Goal: Contribute content: Add original content to the website for others to see

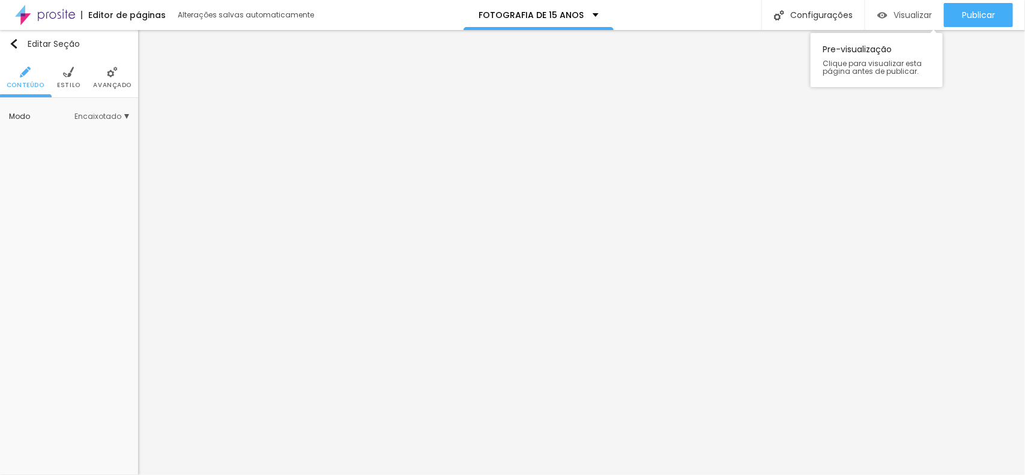
click at [920, 18] on span "Visualizar" at bounding box center [913, 15] width 38 height 10
click at [13, 40] on img "button" at bounding box center [14, 44] width 10 height 10
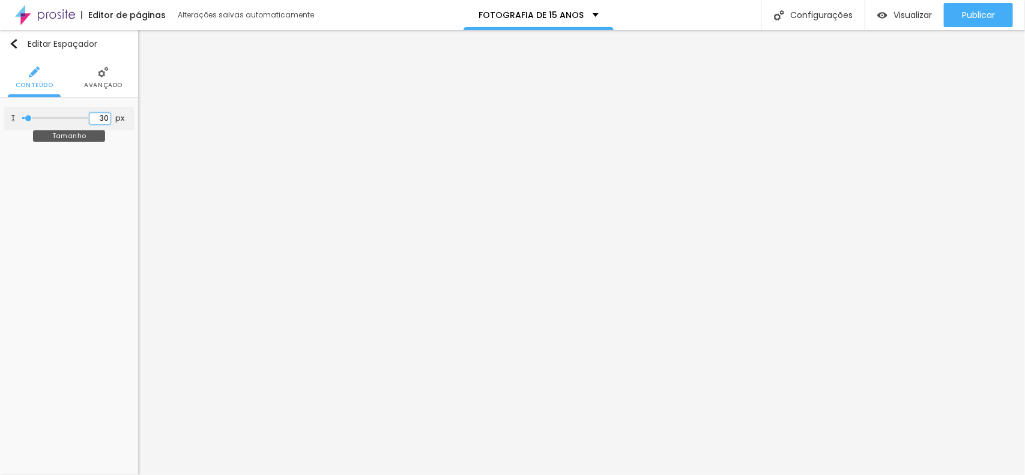
click at [103, 120] on input "30" at bounding box center [99, 118] width 21 height 11
type input "10"
type input "4"
type input "40"
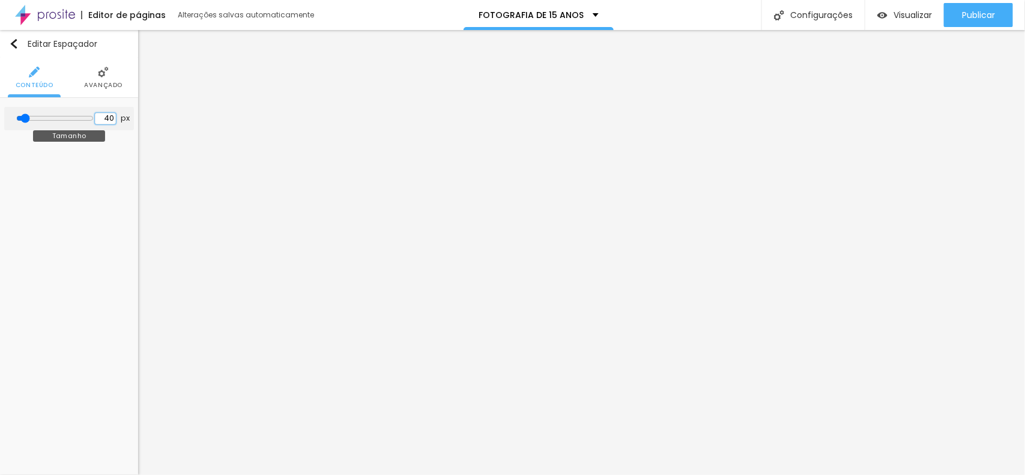
type input "40"
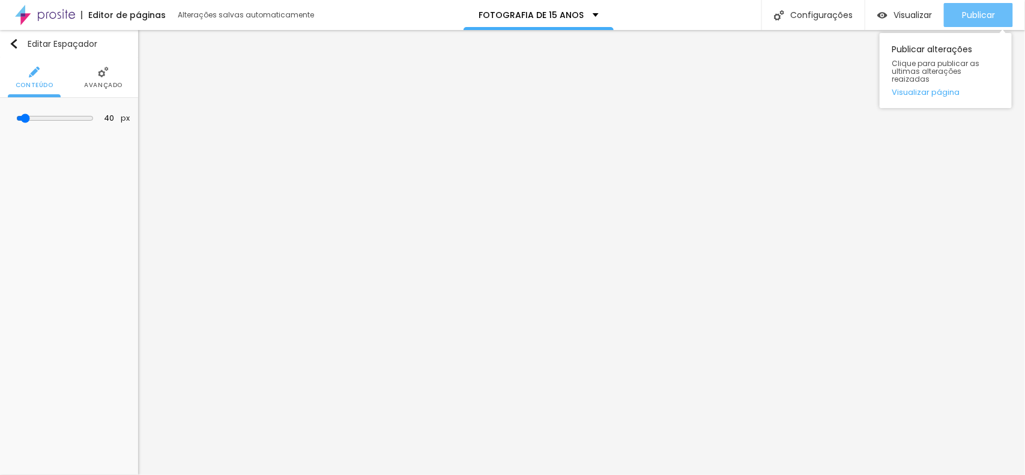
click at [955, 9] on button "Publicar" at bounding box center [978, 15] width 69 height 24
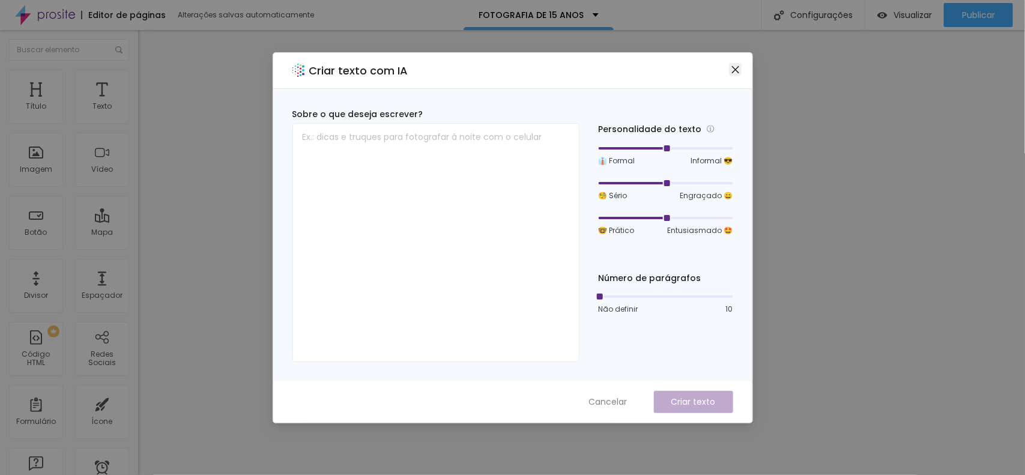
click at [736, 70] on icon "close" at bounding box center [735, 68] width 7 height 7
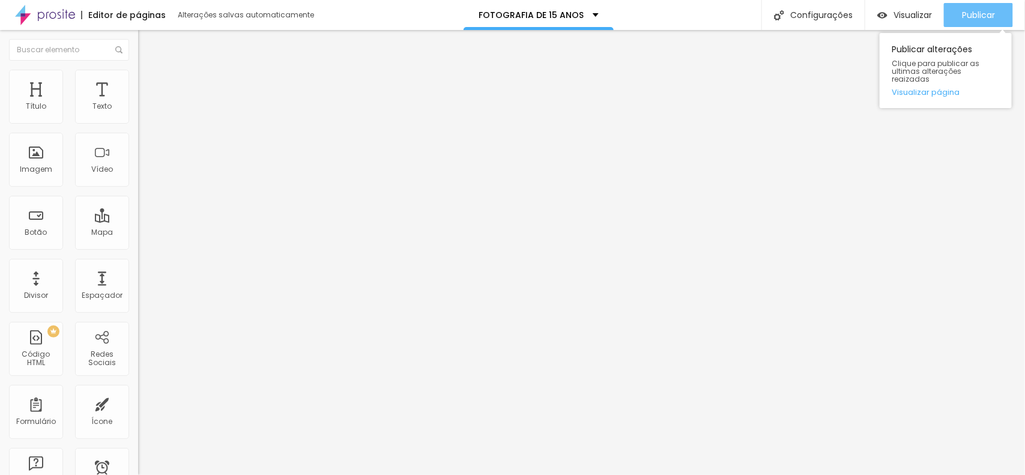
click at [980, 16] on span "Publicar" at bounding box center [978, 15] width 33 height 10
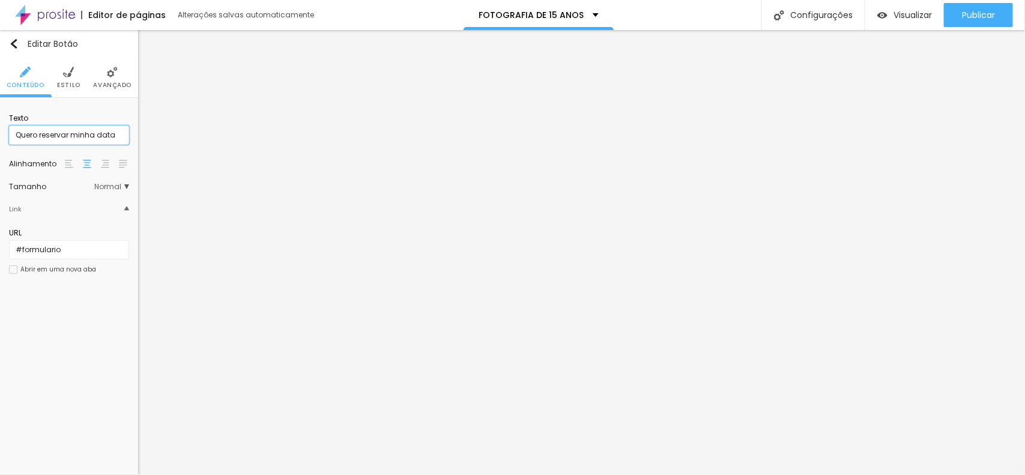
click at [106, 139] on input "Quero reservar minha data" at bounding box center [69, 135] width 120 height 19
type input "Reserve sua data"
click at [48, 137] on input "Reserve sua data" at bounding box center [69, 135] width 120 height 19
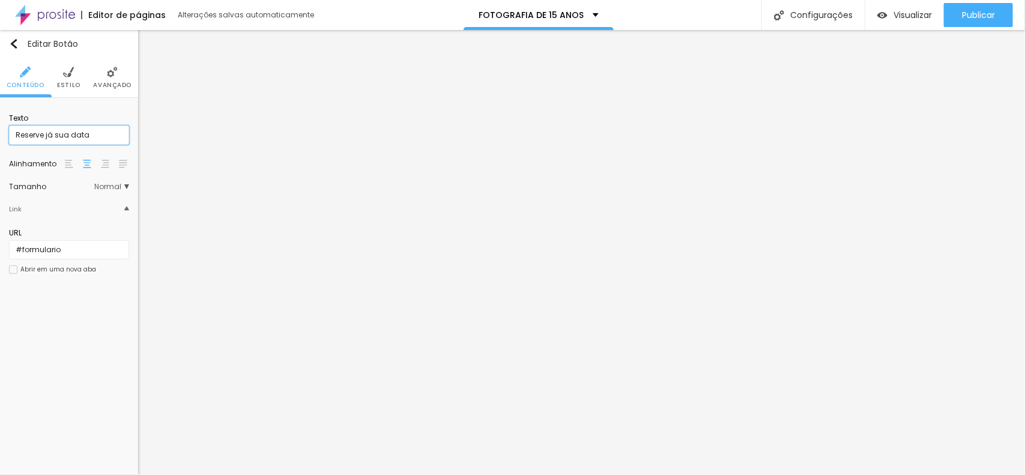
type input "Reserve já sua data"
click at [79, 130] on input "Quero conversar sobre a minha festa" at bounding box center [69, 135] width 120 height 19
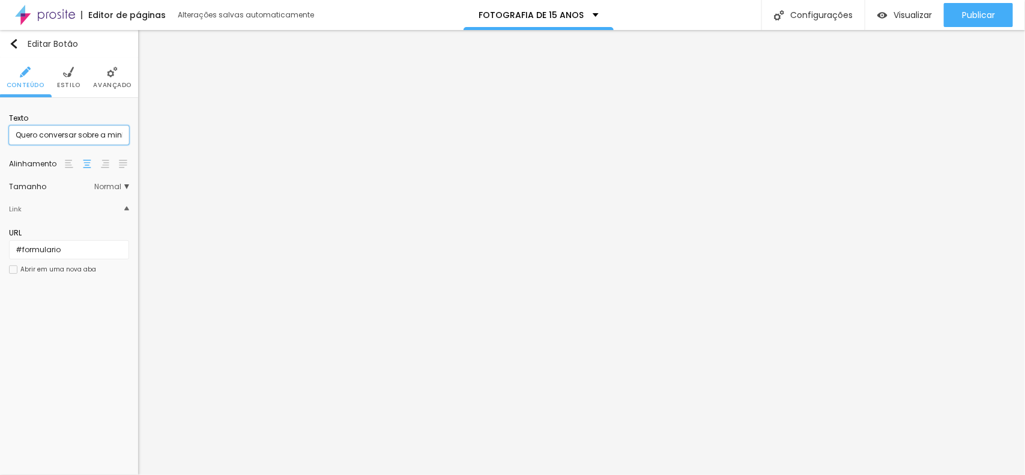
click at [79, 130] on input "Quero conversar sobre a minha festa" at bounding box center [69, 135] width 120 height 19
type input "Quero falar com o fotógrafo"
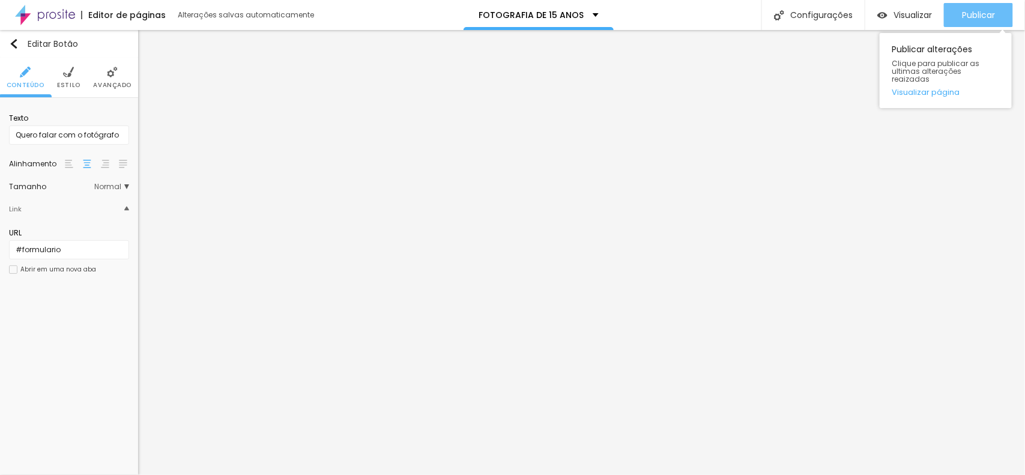
click at [986, 10] on span "Publicar" at bounding box center [978, 15] width 33 height 10
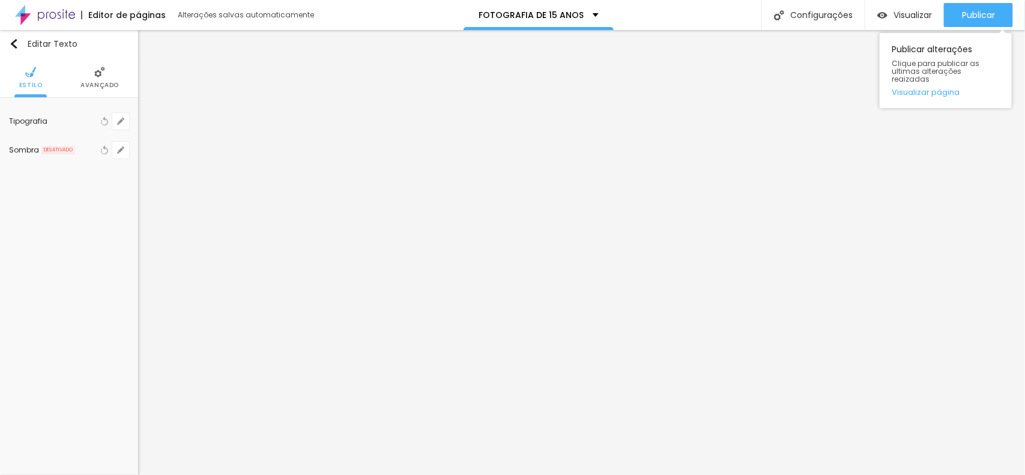
click at [962, 31] on div "Publicar alterações Clique para publicar as ultimas alterações reaizadas Visual…" at bounding box center [946, 67] width 132 height 81
click at [966, 21] on div "Publicar" at bounding box center [978, 15] width 33 height 24
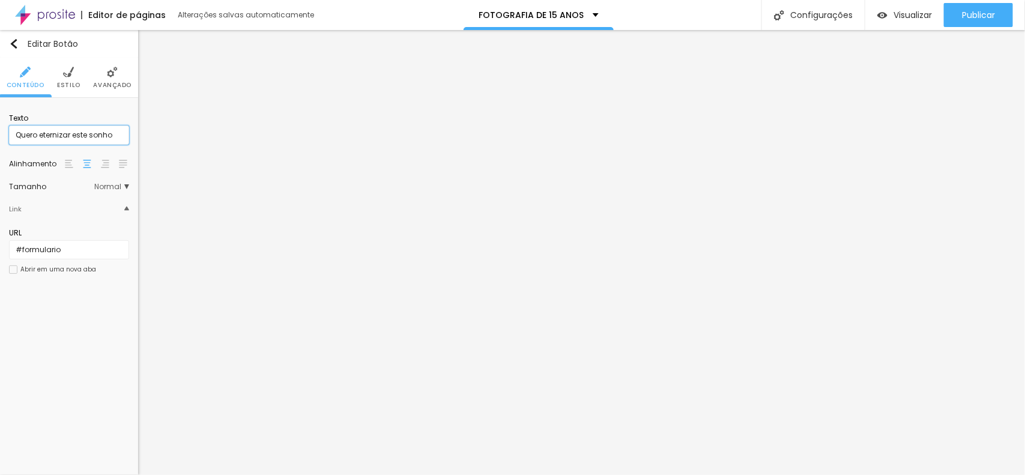
click at [120, 139] on input "Quero eternizar este sonho" at bounding box center [69, 135] width 120 height 19
type input "R"
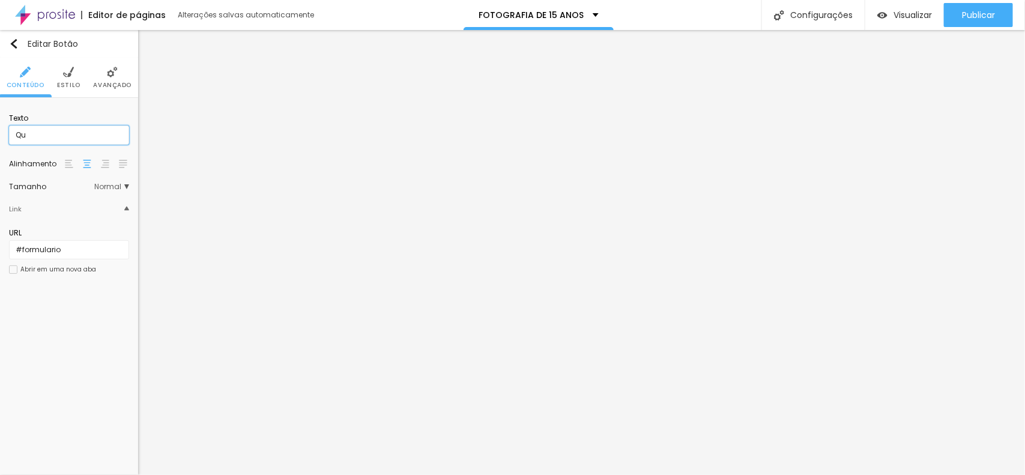
type input "Q"
type input "e"
type input "Eternize já esse sonho"
click at [91, 141] on input "Reserve já sua data" at bounding box center [69, 135] width 120 height 19
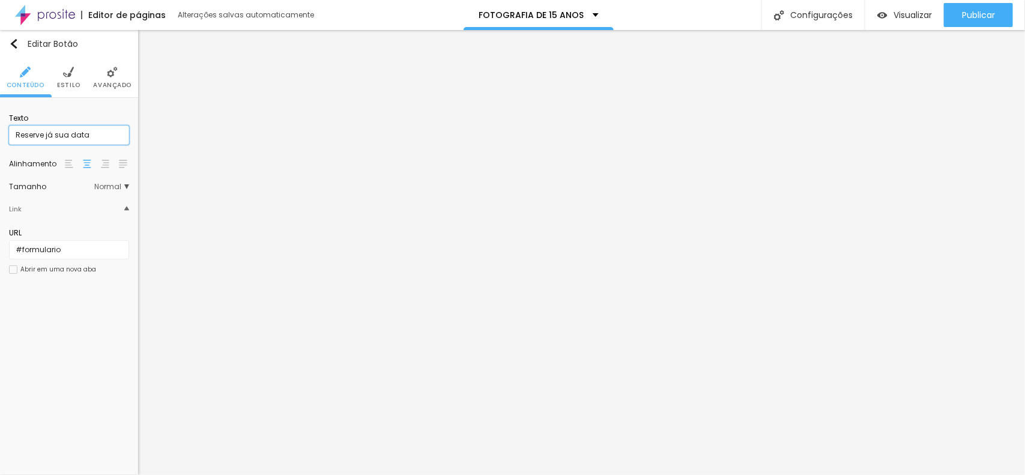
click at [91, 141] on input "Reserve já sua data" at bounding box center [69, 135] width 120 height 19
type input "Eternize já esse sonho"
click at [113, 137] on input "Quero falar com o fotógrafo" at bounding box center [69, 135] width 120 height 19
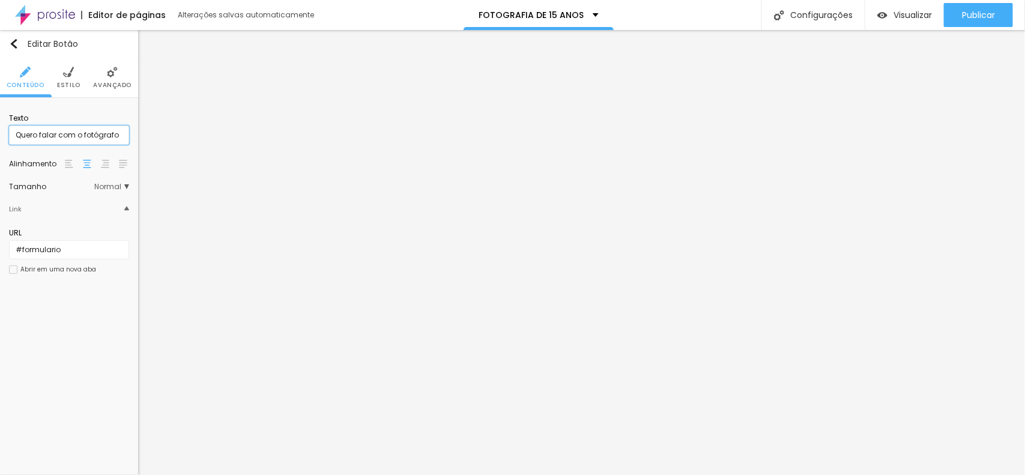
click at [113, 137] on input "Quero falar com o fotógrafo" at bounding box center [69, 135] width 120 height 19
type input "Eternize já esse sonho"
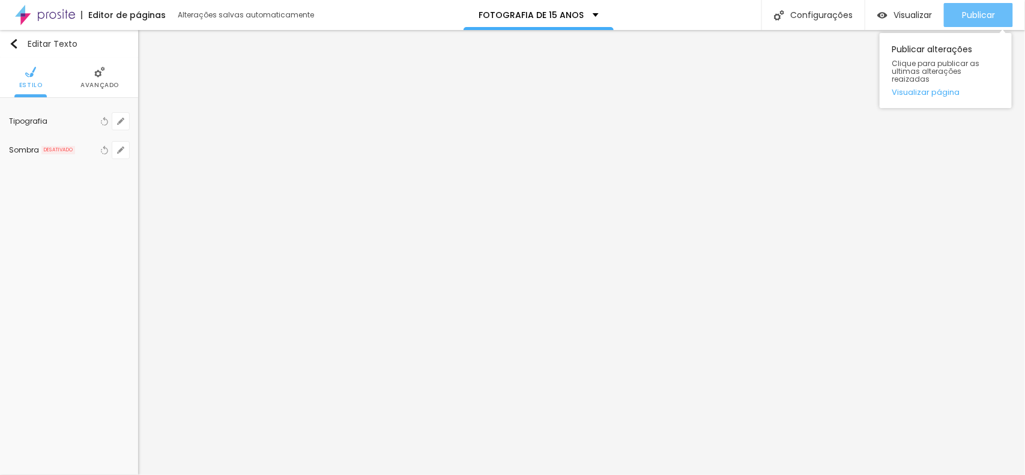
click at [971, 25] on div "Publicar" at bounding box center [978, 15] width 33 height 24
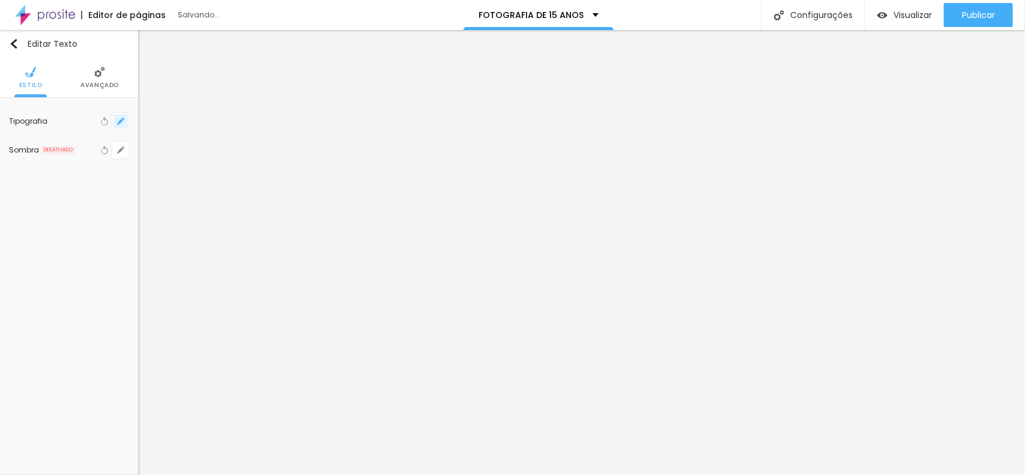
click at [123, 118] on icon "button" at bounding box center [123, 119] width 2 height 2
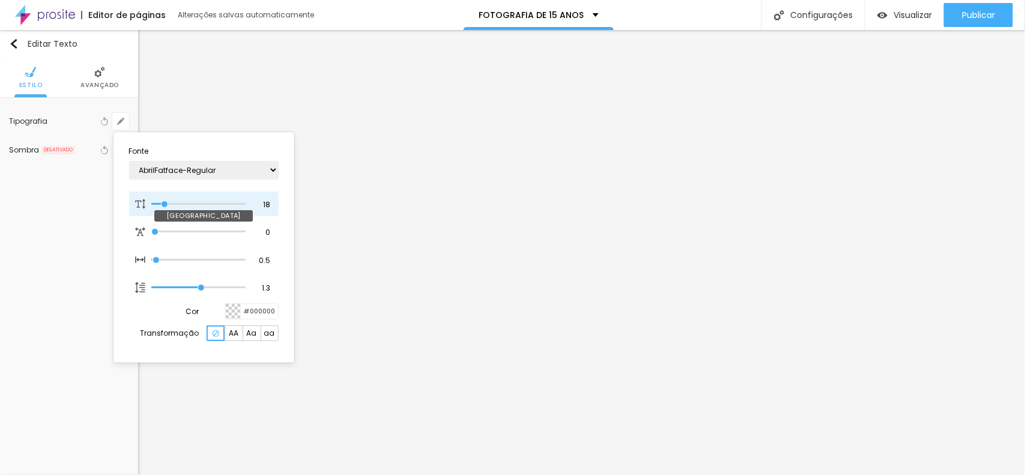
type input "1"
type input "16"
type input "1"
type input "20"
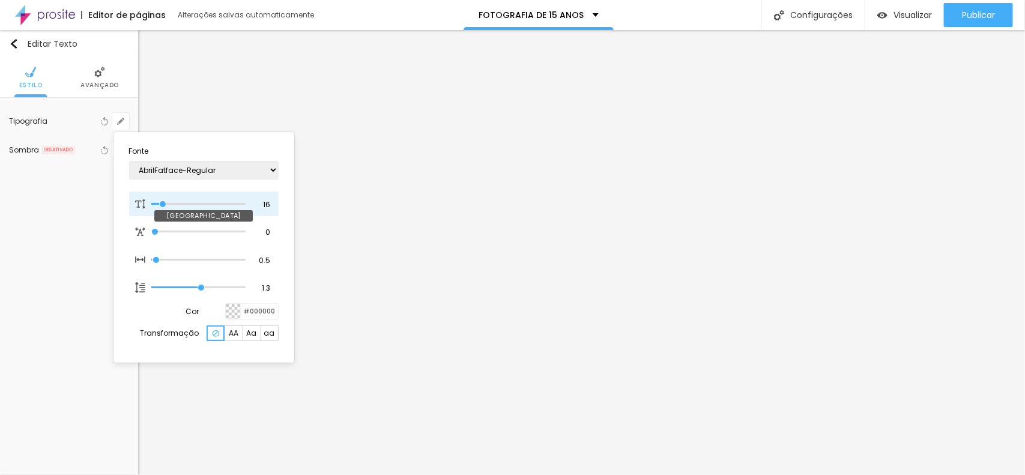
type input "20"
type input "1"
type input "22"
type input "1"
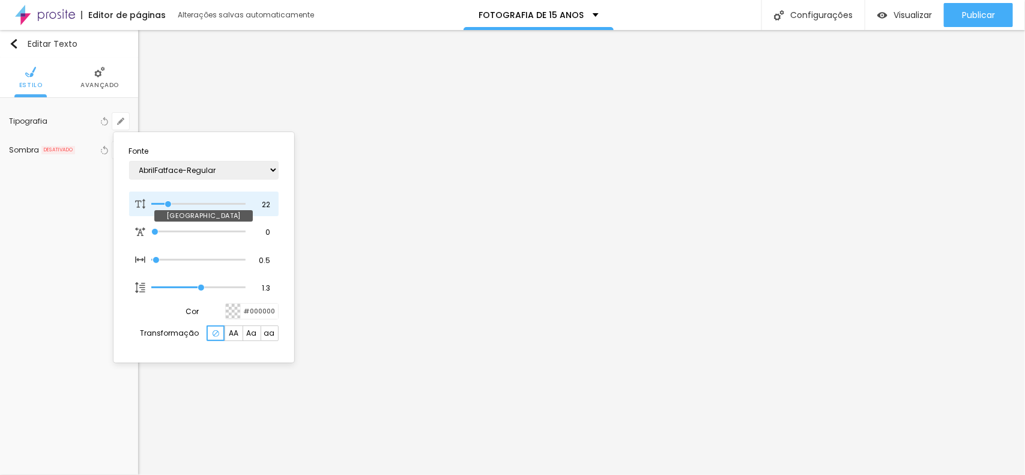
type input "23"
type input "1"
type input "24"
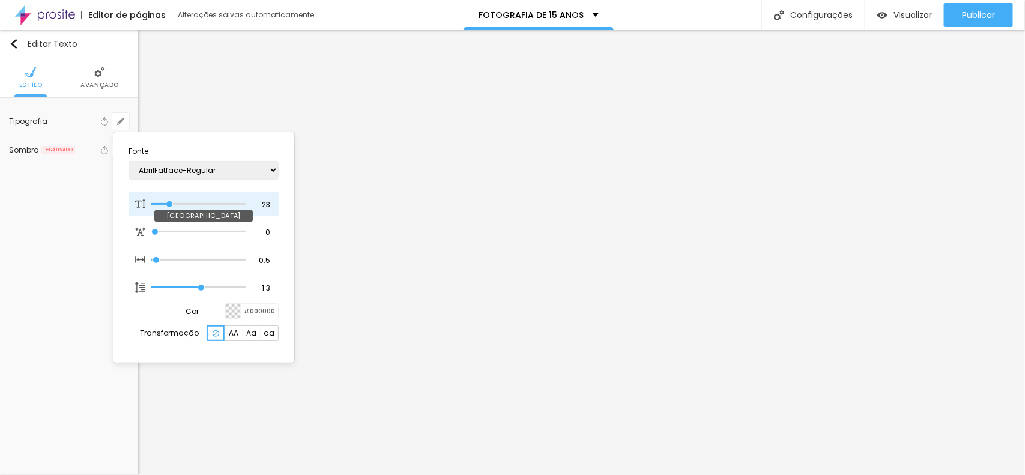
type input "1"
drag, startPoint x: 162, startPoint y: 202, endPoint x: 170, endPoint y: 202, distance: 7.8
type input "24"
click at [170, 202] on input "range" at bounding box center [198, 204] width 94 height 6
type input "1"
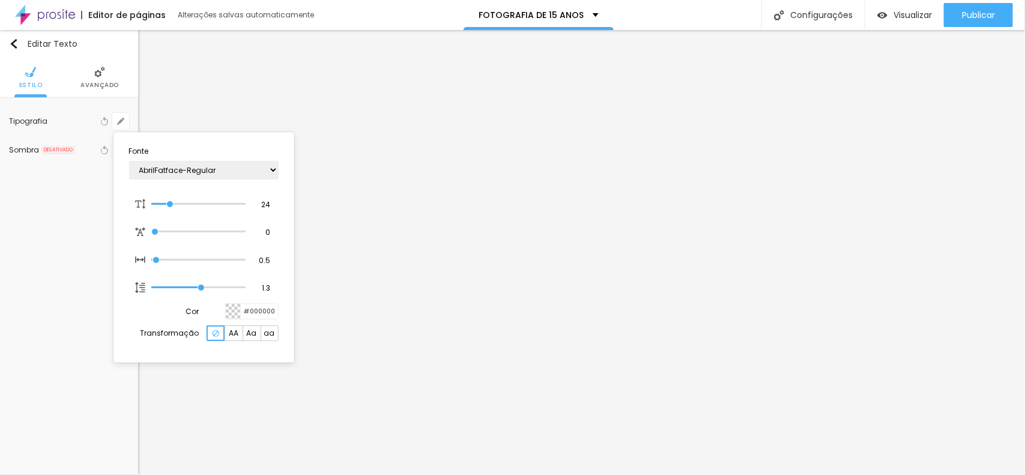
click at [99, 85] on div at bounding box center [512, 237] width 1025 height 475
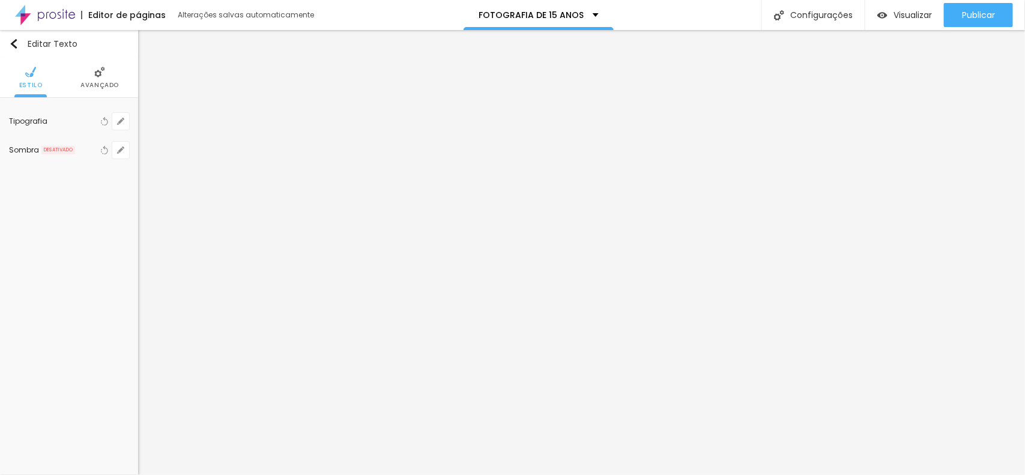
click at [99, 85] on span "Avançado" at bounding box center [99, 85] width 38 height 6
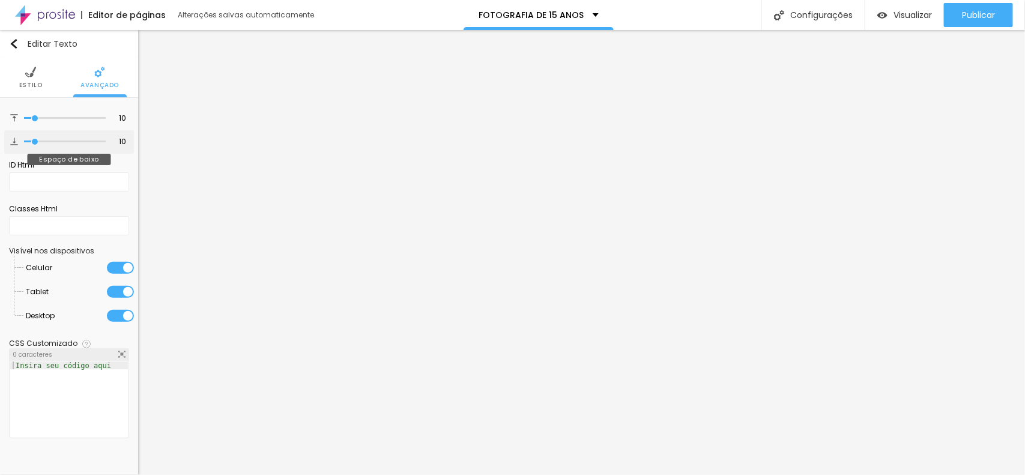
type input "0"
drag, startPoint x: 34, startPoint y: 141, endPoint x: 0, endPoint y: 138, distance: 33.8
type input "0"
click at [24, 139] on input "range" at bounding box center [65, 142] width 82 height 6
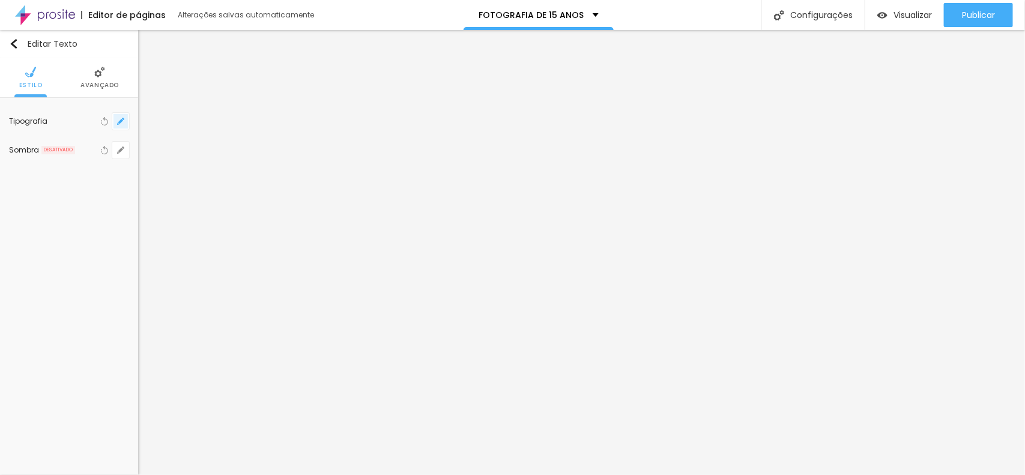
click at [118, 118] on icon "button" at bounding box center [120, 121] width 7 height 7
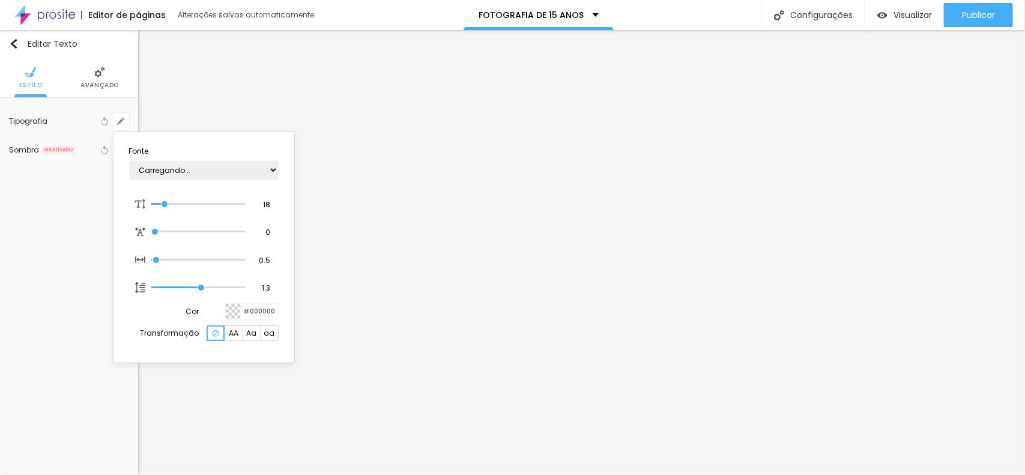
type input "1"
type input "8"
type input "1"
drag, startPoint x: 163, startPoint y: 201, endPoint x: 108, endPoint y: 199, distance: 55.3
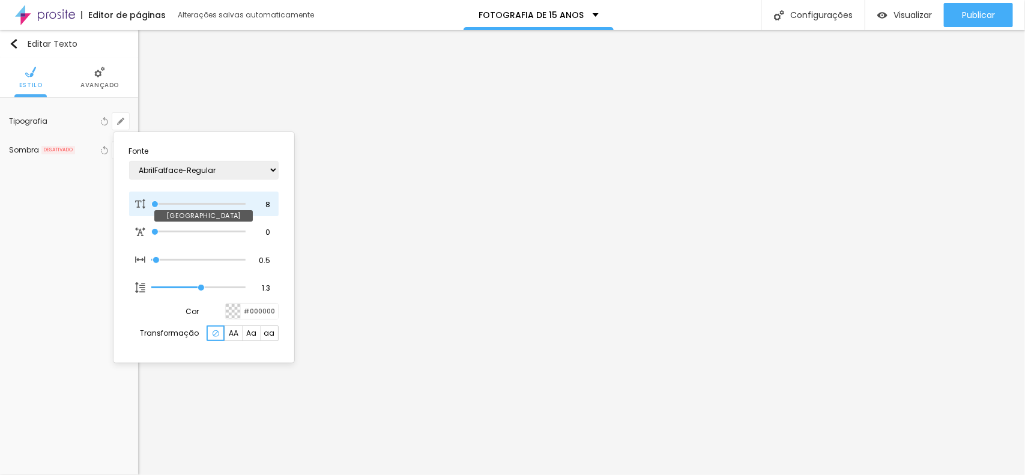
type input "8"
click at [151, 201] on input "range" at bounding box center [198, 204] width 94 height 6
type input "1"
type input "9"
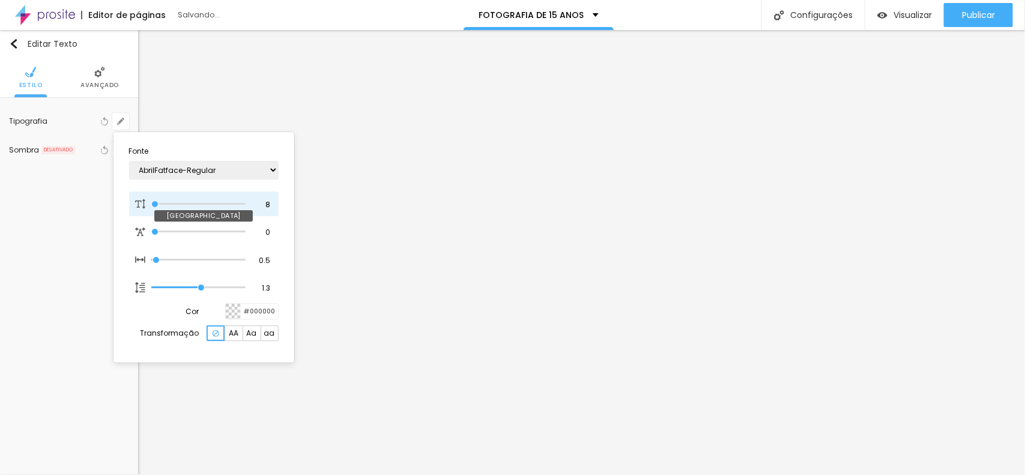
type input "1"
type input "10"
type input "1"
type input "12"
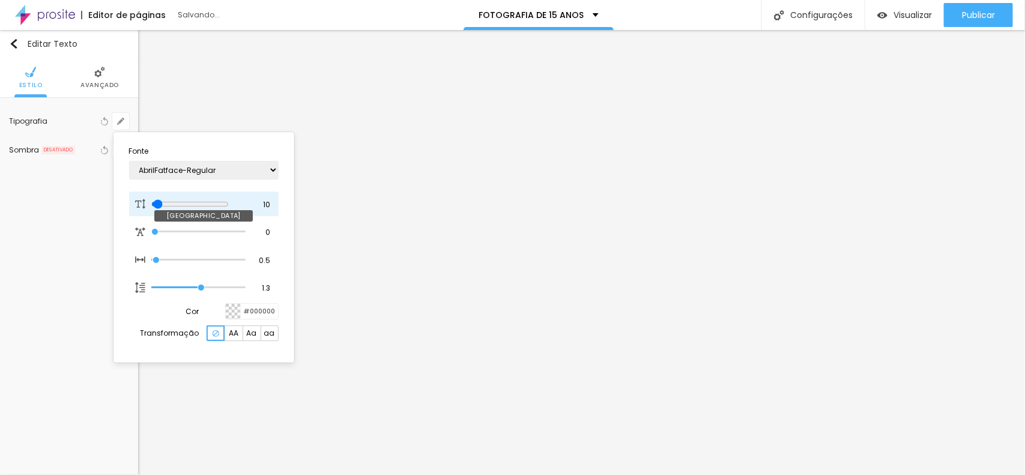
type input "12"
type input "1"
type input "15"
type input "1"
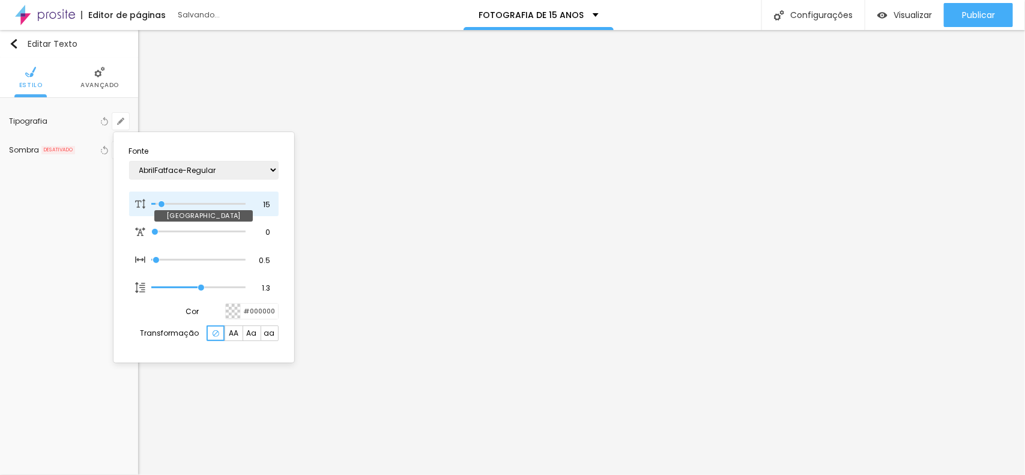
type input "18"
type input "1"
type input "19"
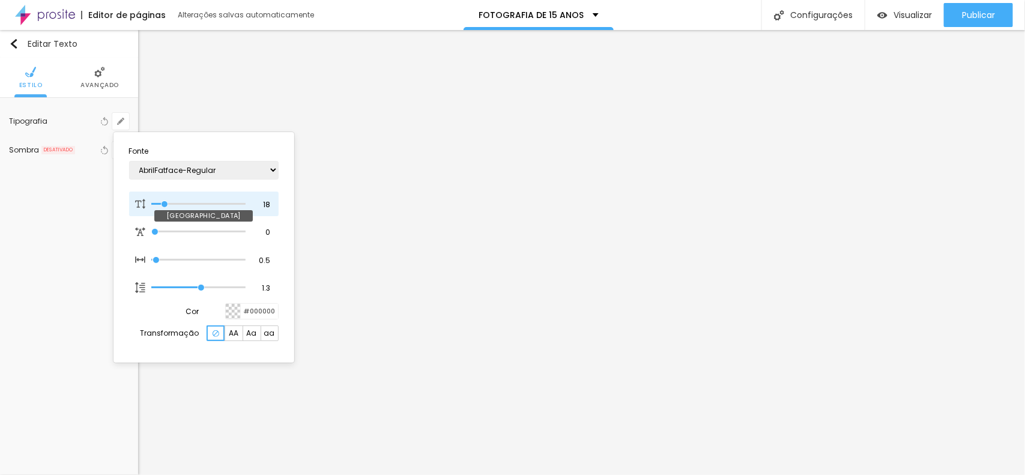
type input "1"
drag, startPoint x: 156, startPoint y: 202, endPoint x: 166, endPoint y: 203, distance: 9.6
type input "19"
click at [166, 203] on input "range" at bounding box center [198, 204] width 94 height 6
type input "1"
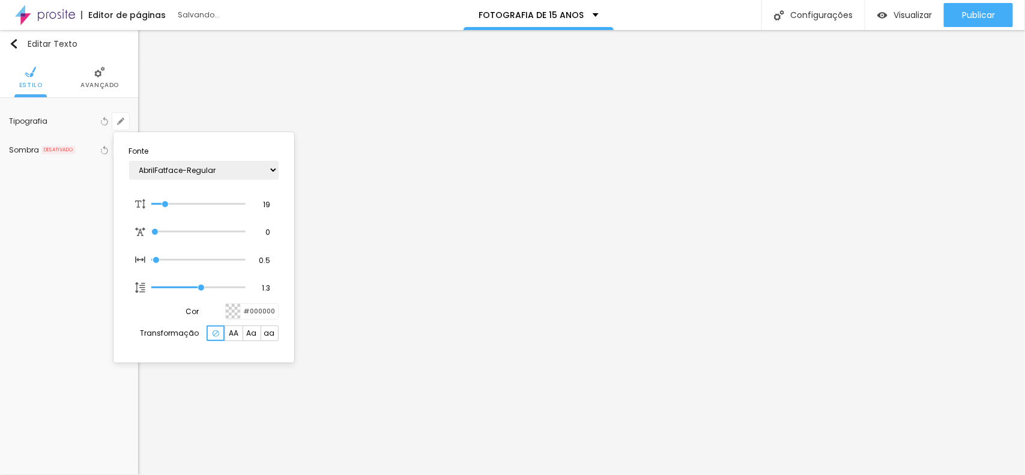
click at [97, 76] on div at bounding box center [512, 237] width 1025 height 475
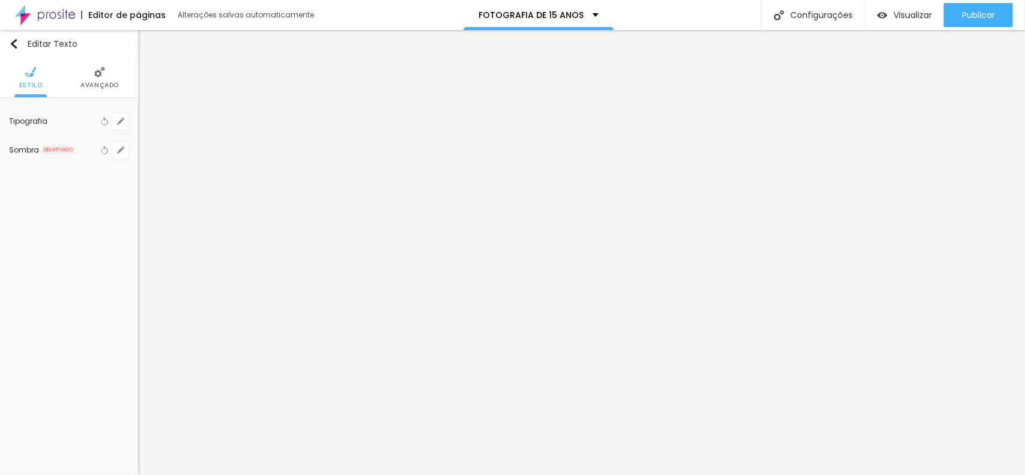
click at [100, 90] on li "Avançado" at bounding box center [99, 78] width 38 height 40
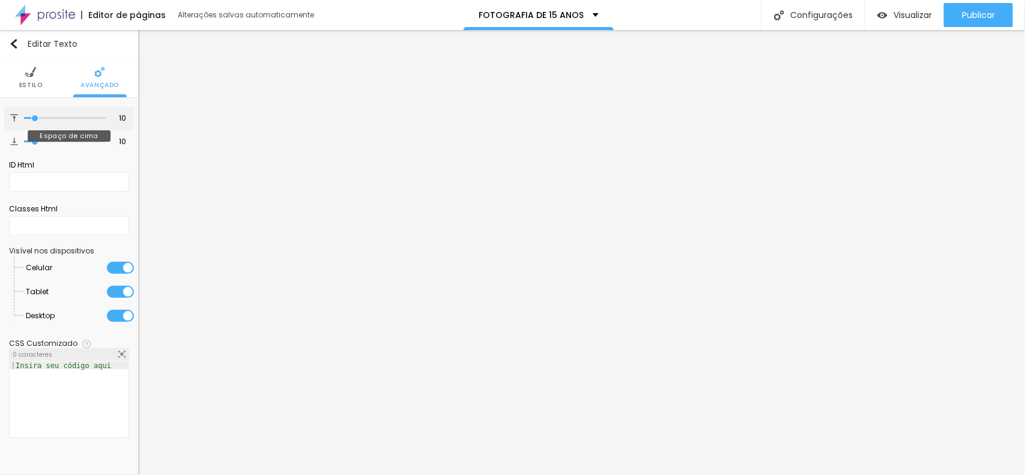
type input "2"
type input "0"
drag, startPoint x: 37, startPoint y: 120, endPoint x: 15, endPoint y: 122, distance: 21.7
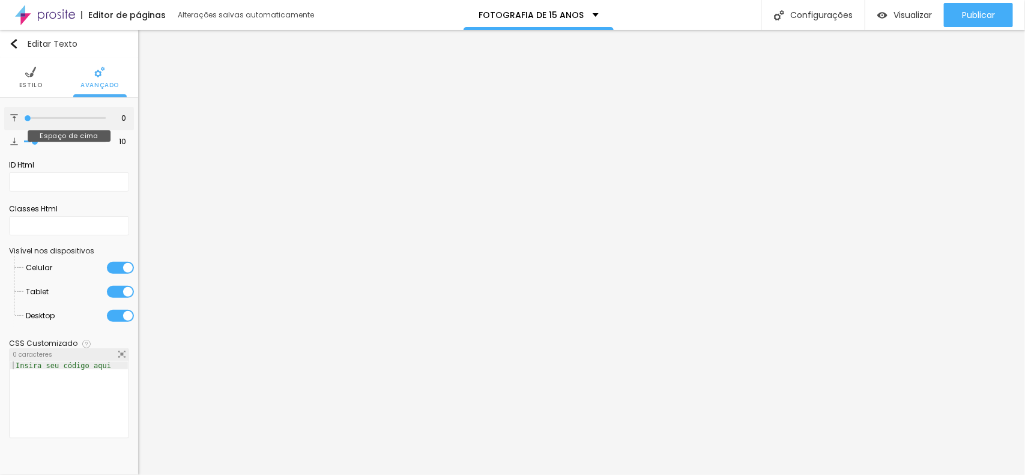
click at [24, 121] on input "range" at bounding box center [65, 118] width 82 height 6
click at [122, 121] on input "0" at bounding box center [117, 118] width 21 height 11
type input "1"
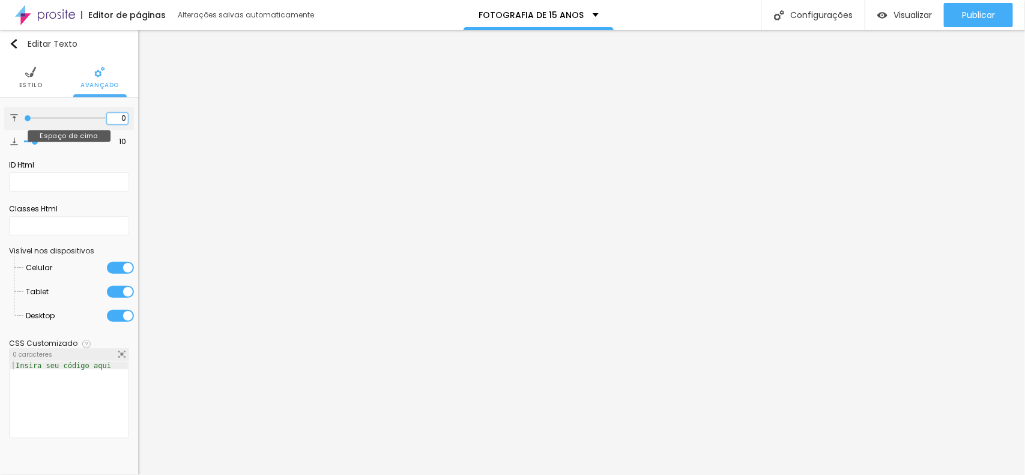
type input "1"
type input "10"
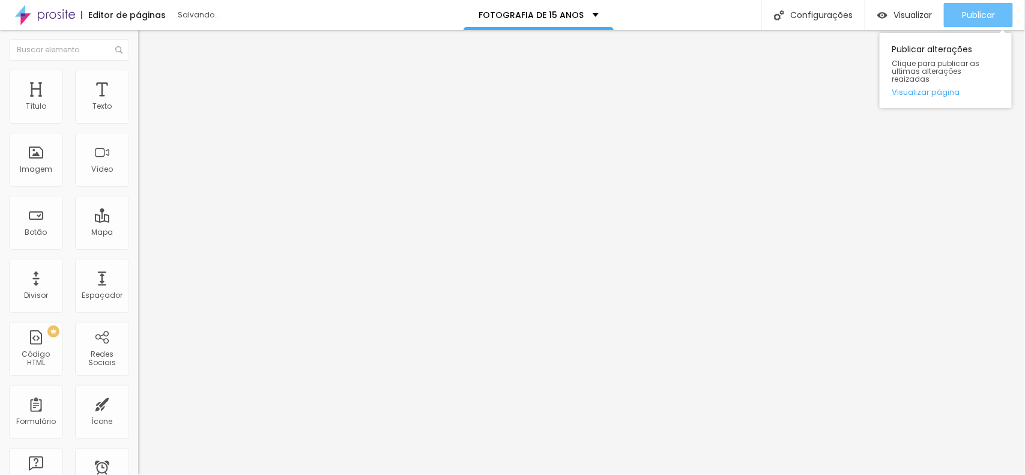
click at [971, 14] on span "Publicar" at bounding box center [978, 15] width 33 height 10
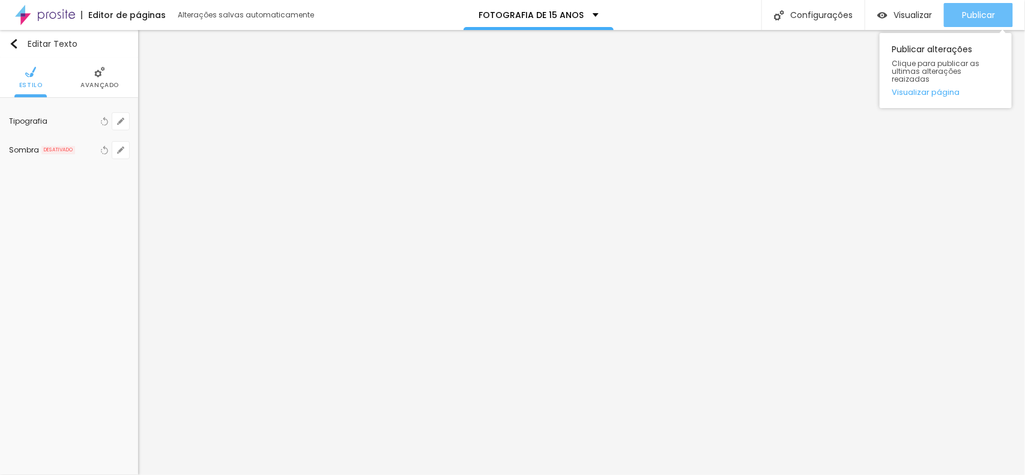
click at [968, 19] on span "Publicar" at bounding box center [978, 15] width 33 height 10
click at [949, 12] on button "Publicar" at bounding box center [978, 15] width 69 height 24
click at [956, 7] on button "Publicar" at bounding box center [978, 15] width 69 height 24
click at [962, 15] on span "Publicar" at bounding box center [978, 15] width 33 height 10
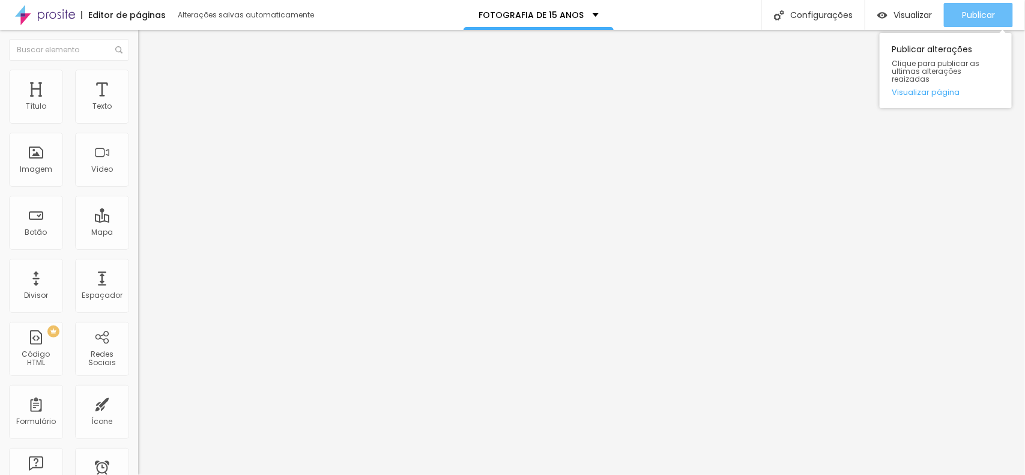
click at [992, 24] on div "Publicar" at bounding box center [978, 15] width 33 height 24
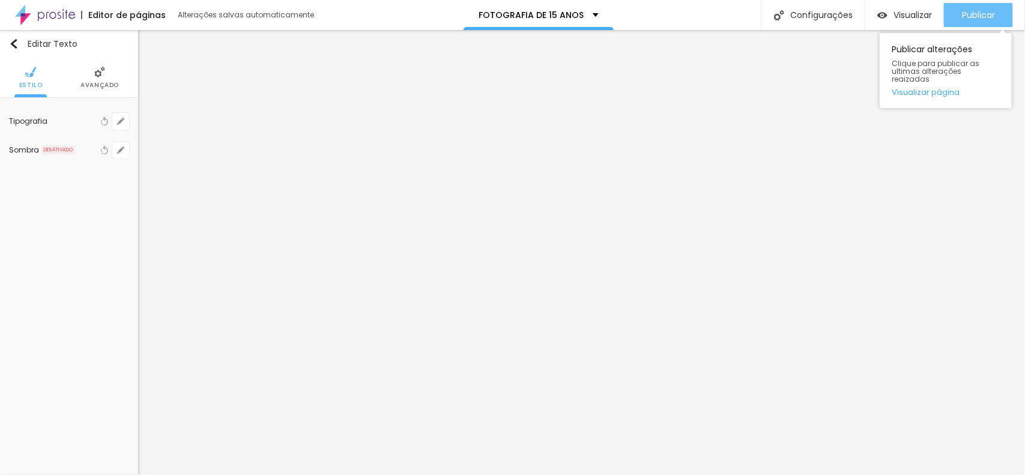
click at [969, 7] on div "Publicar" at bounding box center [978, 15] width 33 height 24
